Goal: Find specific page/section: Find specific page/section

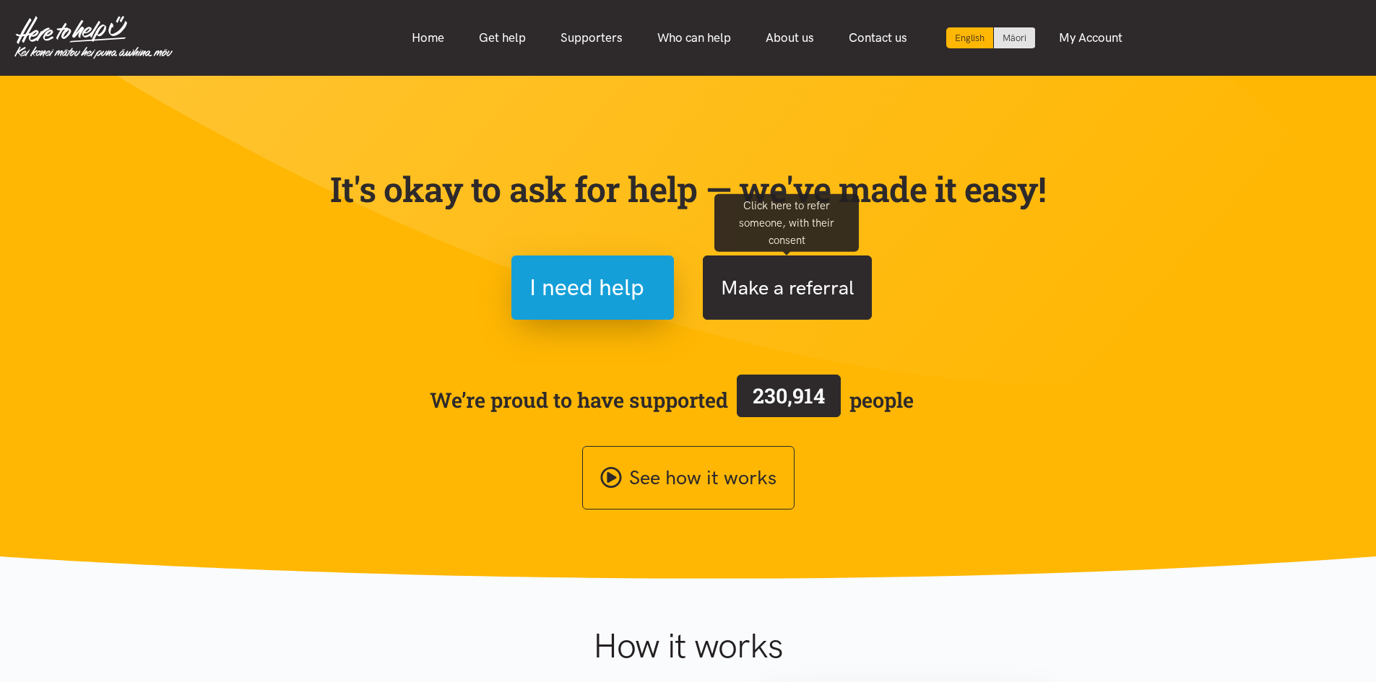
click at [749, 295] on button "Make a referral" at bounding box center [787, 288] width 169 height 64
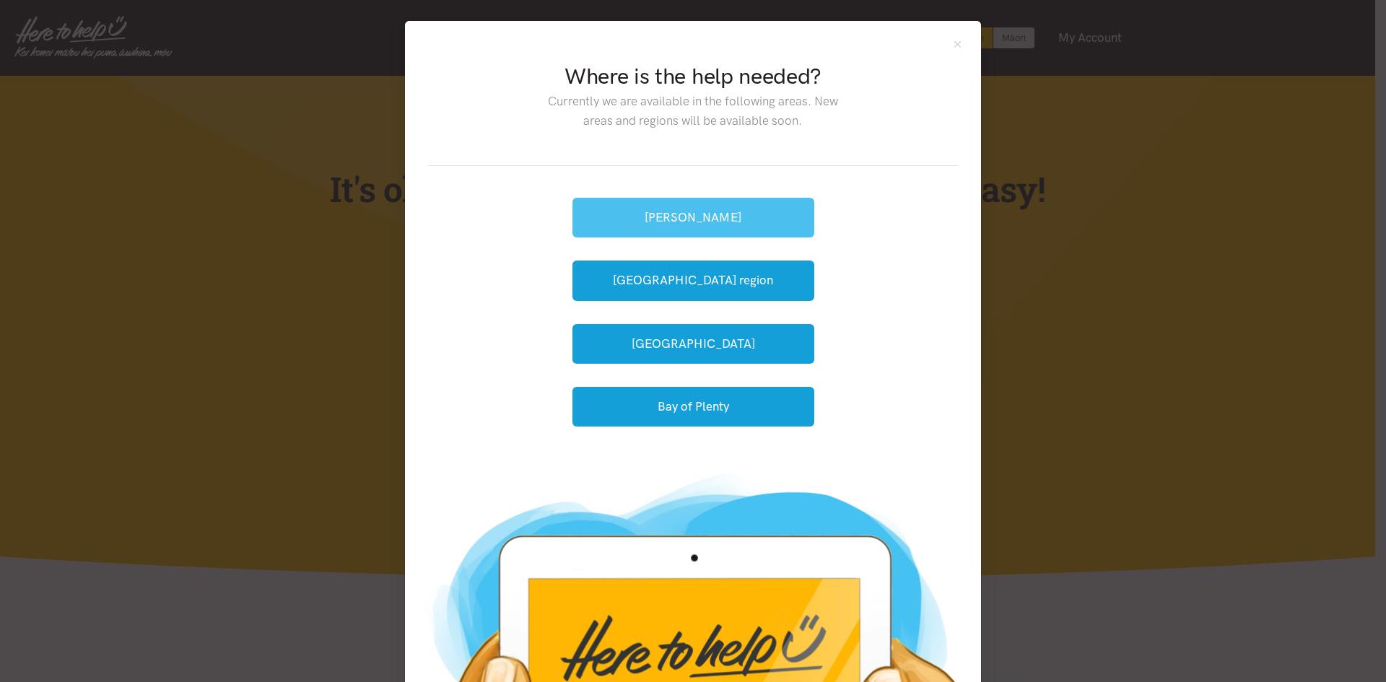
click at [663, 225] on button "[PERSON_NAME]" at bounding box center [694, 218] width 242 height 40
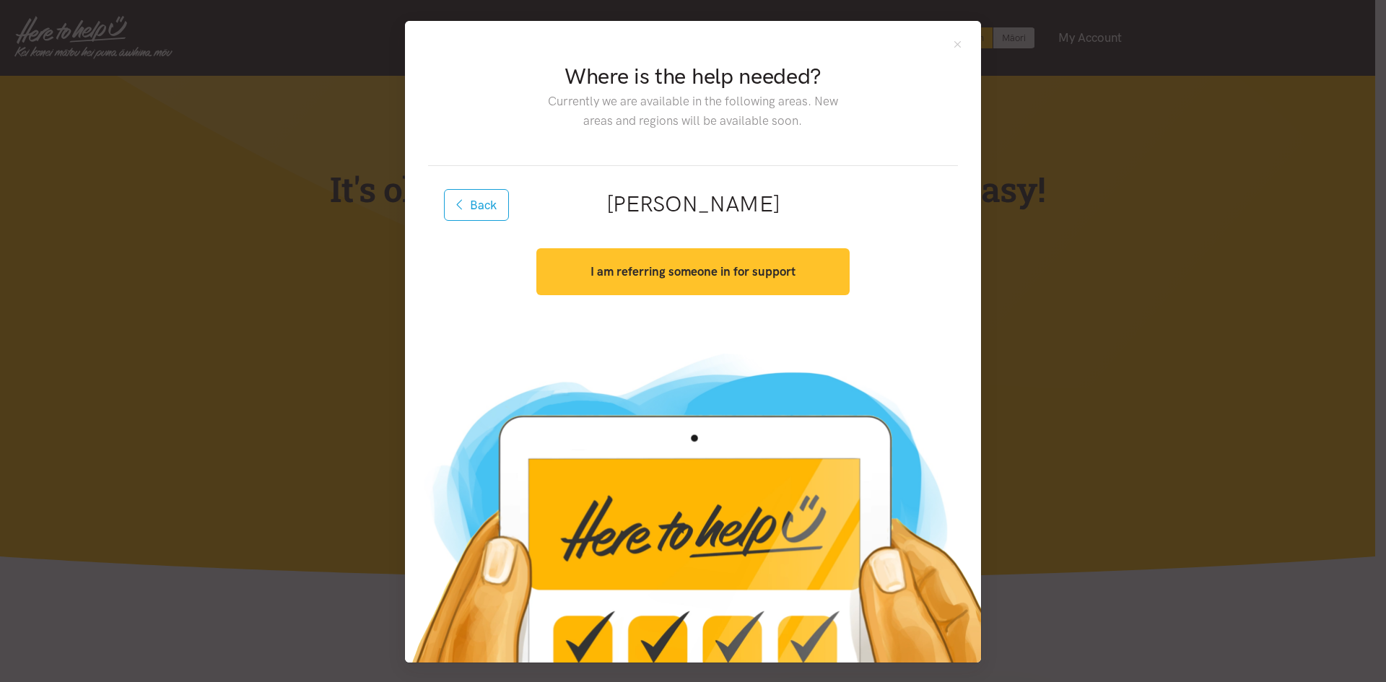
click at [797, 260] on button "I am referring someone in for support" at bounding box center [693, 271] width 313 height 47
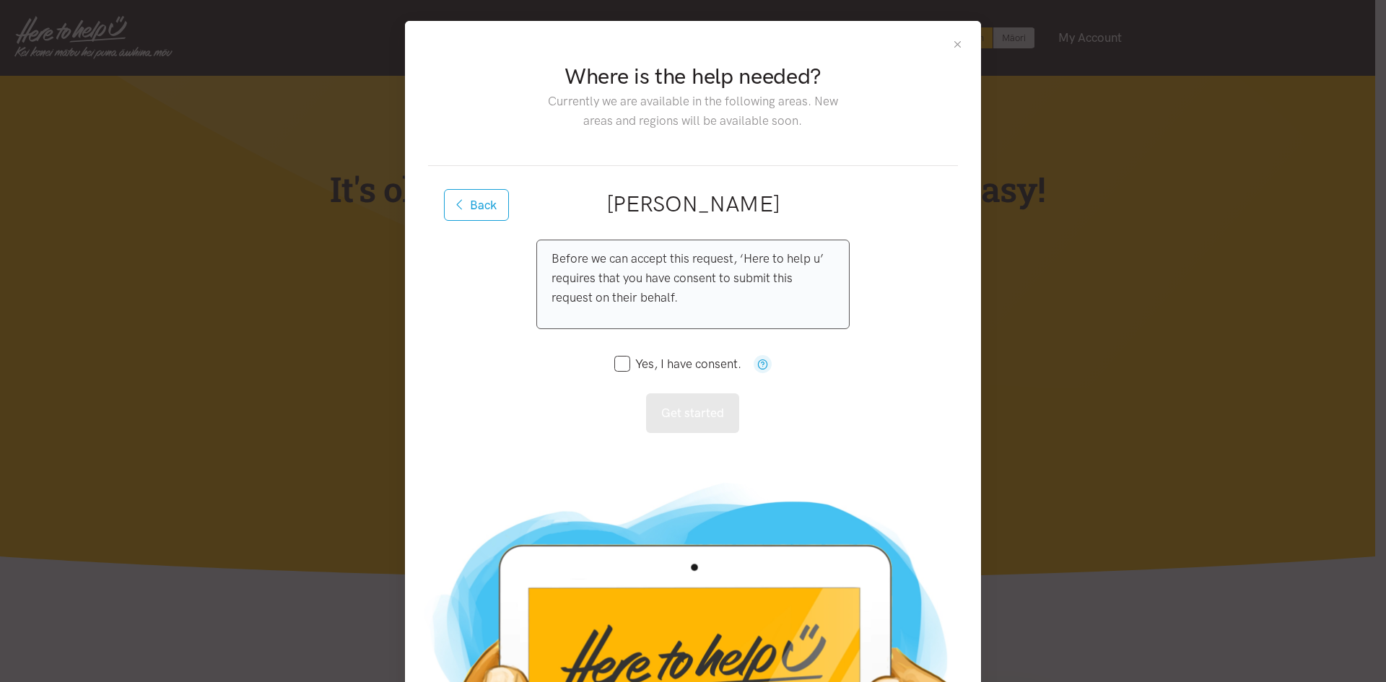
click at [955, 48] on button "Close" at bounding box center [958, 44] width 12 height 12
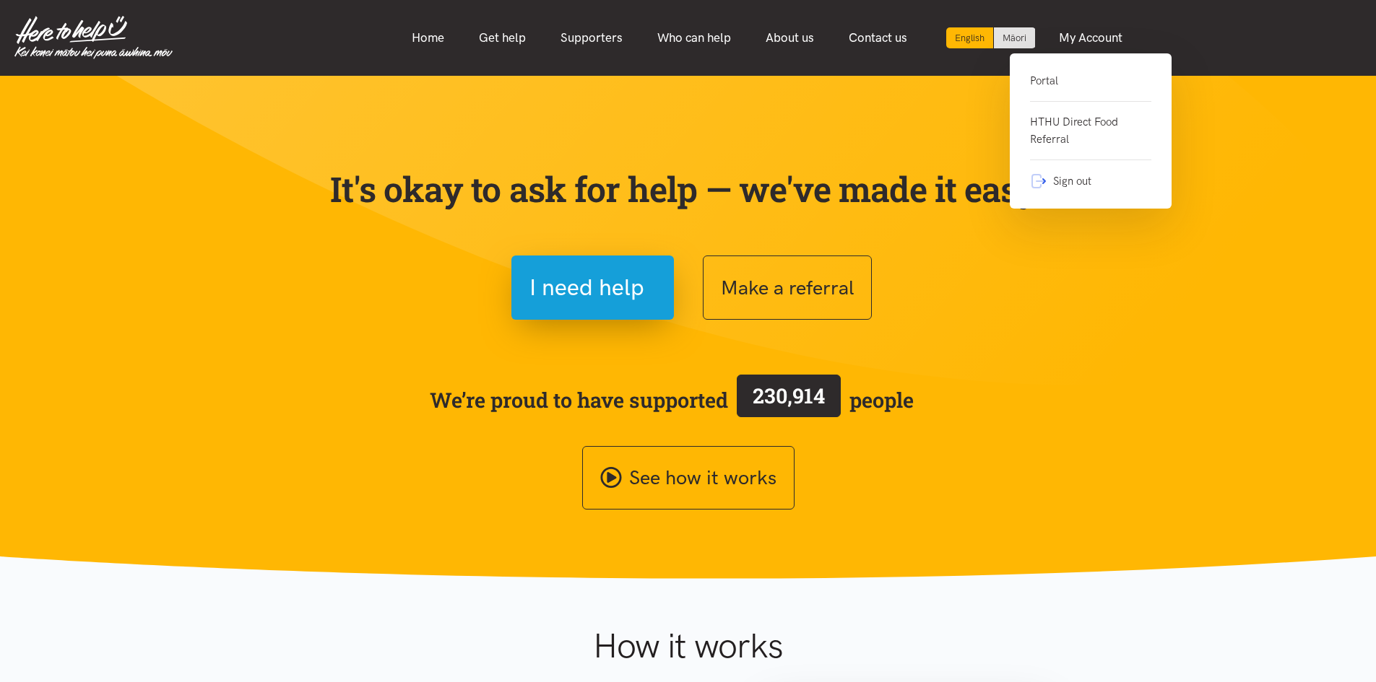
click at [1043, 77] on link "Portal" at bounding box center [1090, 87] width 121 height 30
